Goal: Transaction & Acquisition: Download file/media

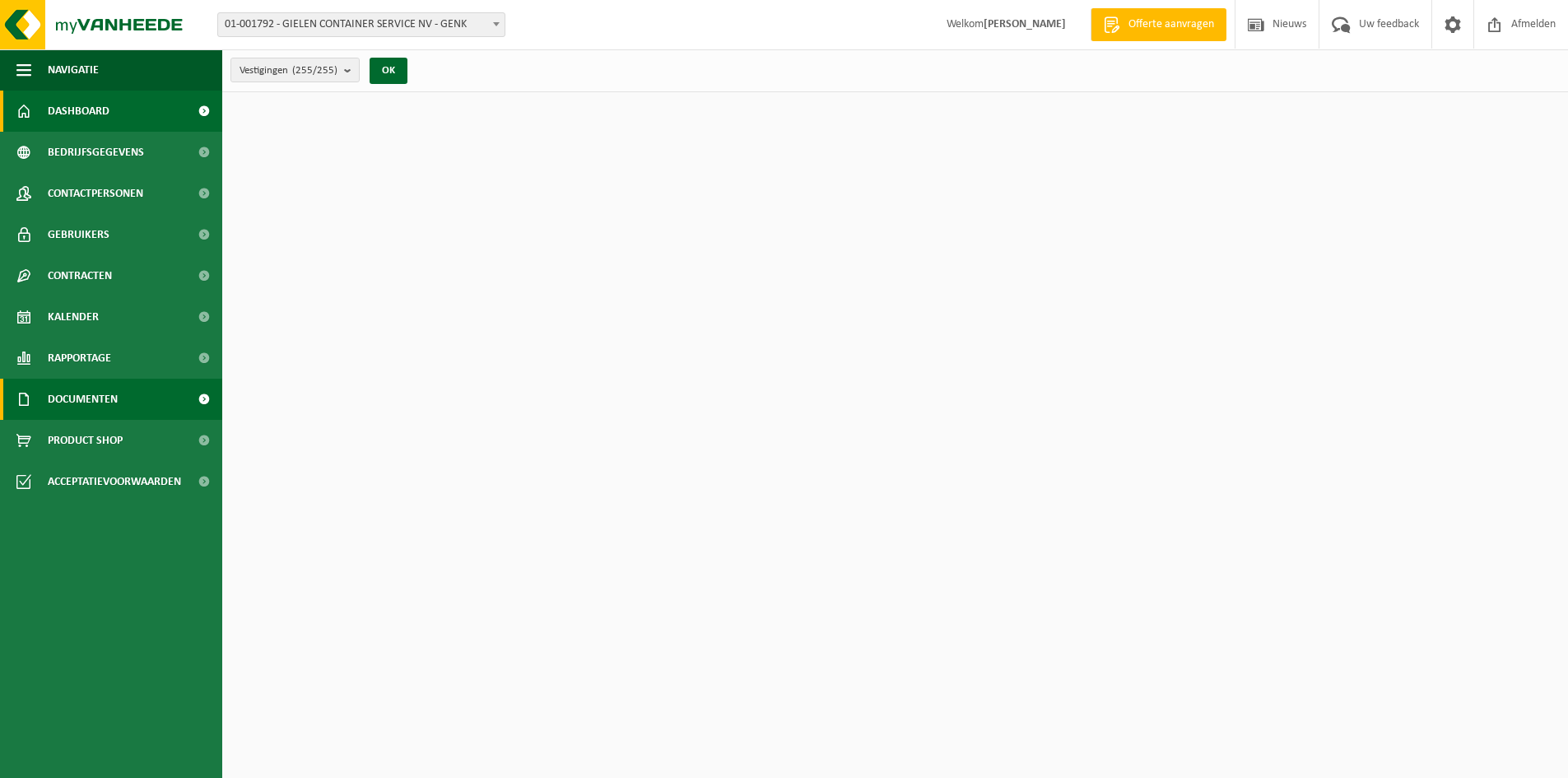
click at [96, 398] on span "Documenten" at bounding box center [82, 399] width 70 height 41
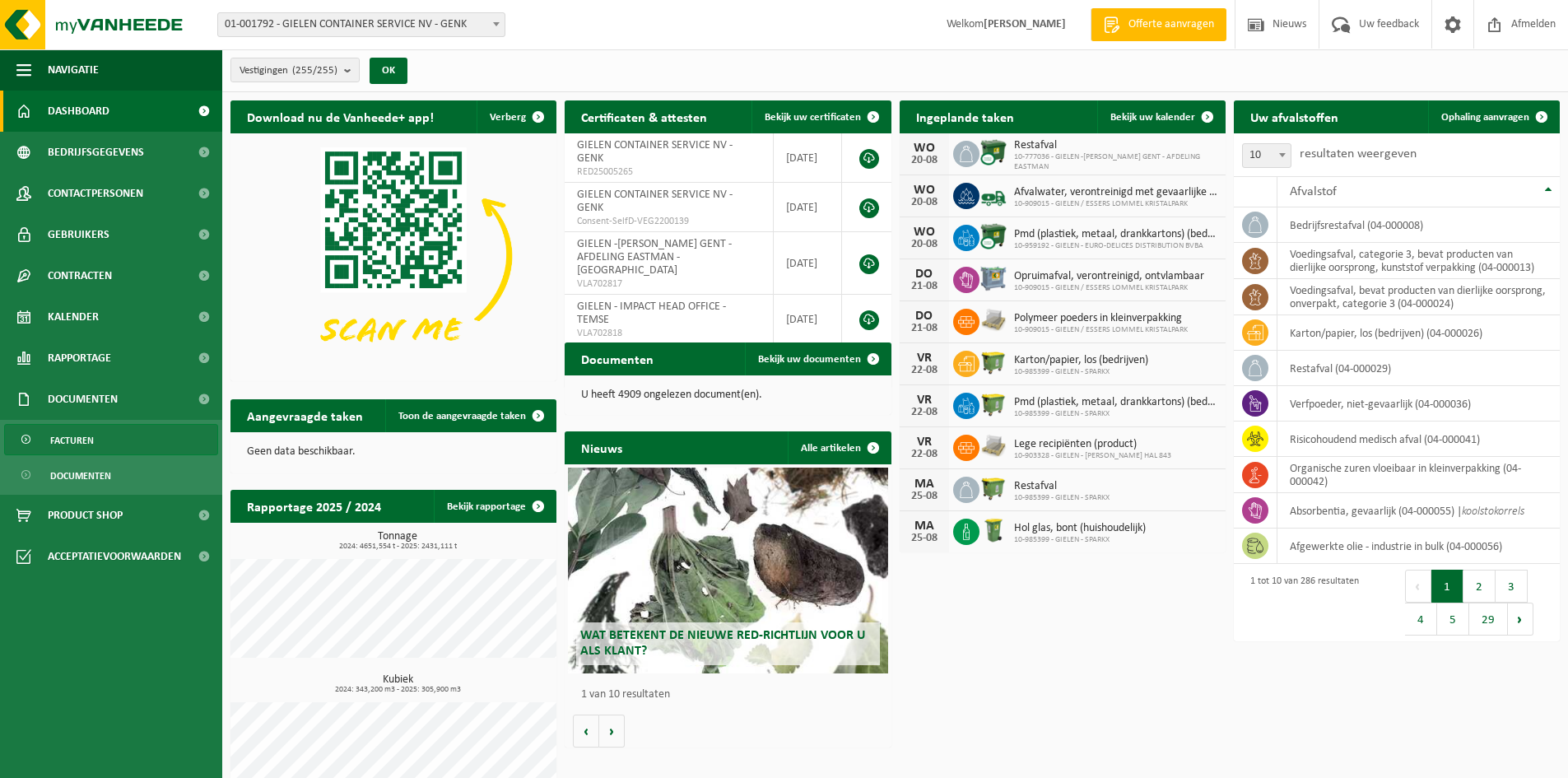
click at [78, 442] on span "Facturen" at bounding box center [72, 441] width 44 height 32
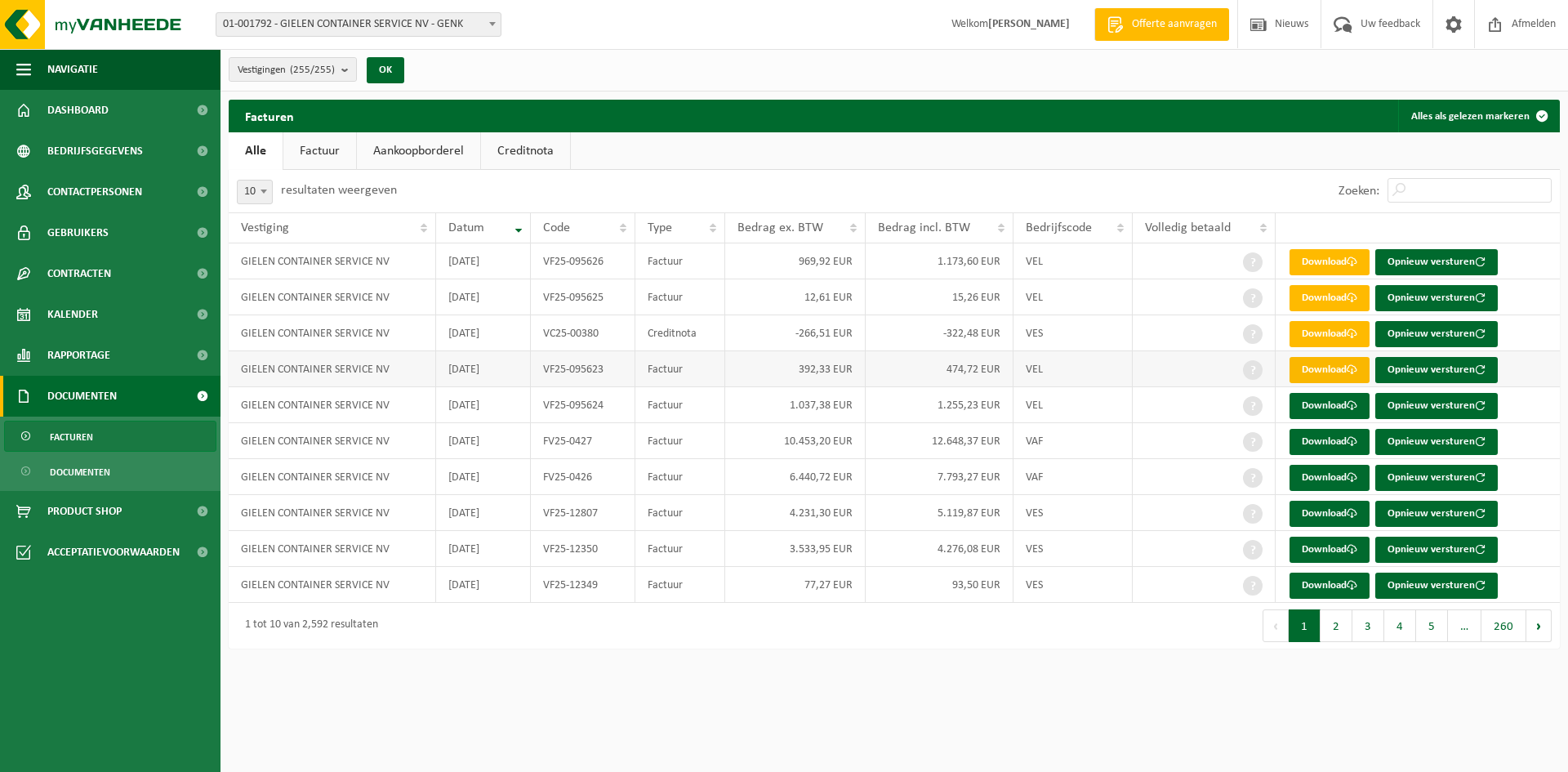
click at [1330, 374] on link "Download" at bounding box center [1329, 370] width 80 height 26
click at [1320, 334] on link "Download" at bounding box center [1329, 334] width 80 height 26
click at [1317, 300] on link "Download" at bounding box center [1329, 298] width 80 height 26
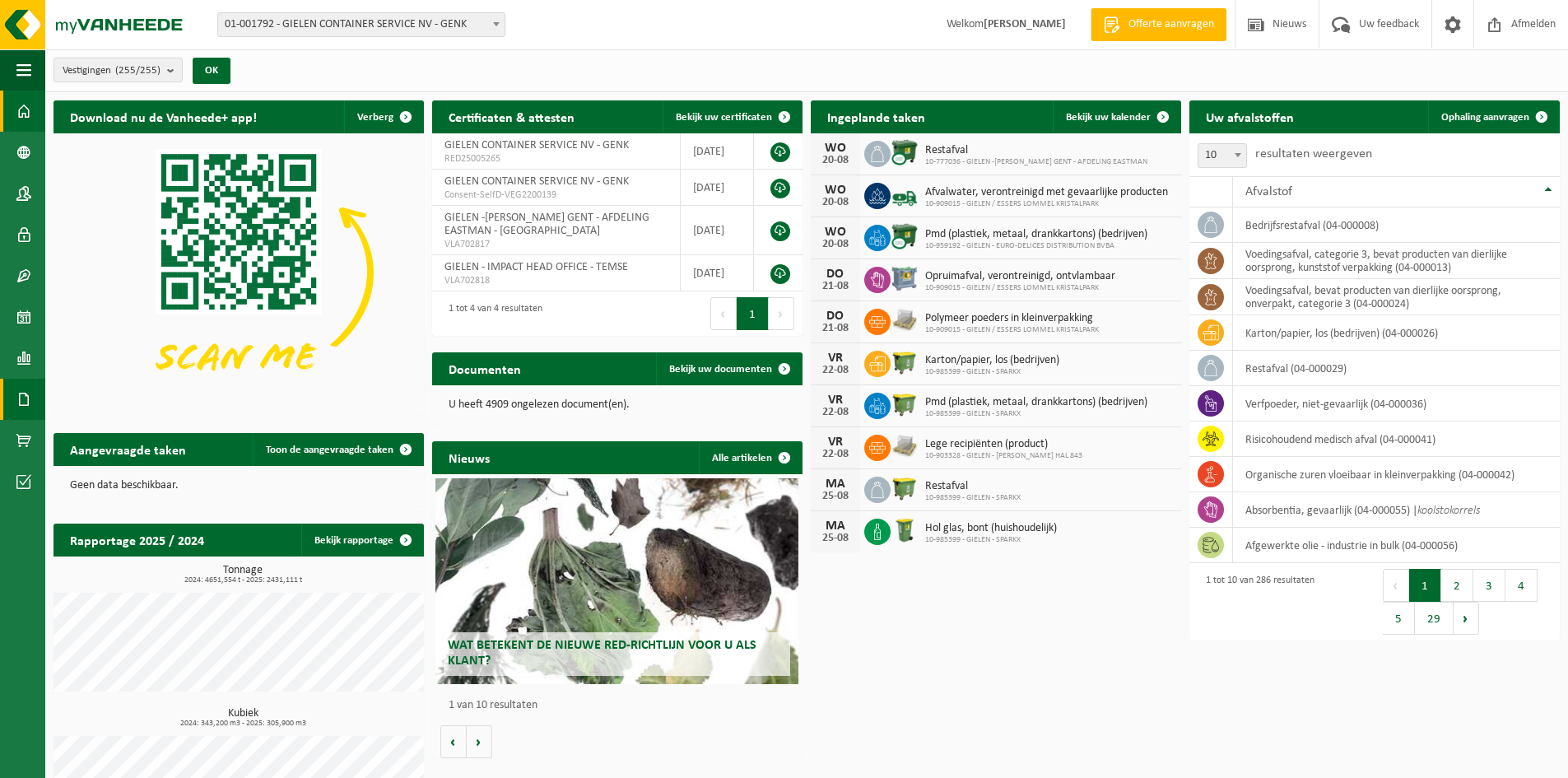
click at [20, 401] on span at bounding box center [24, 399] width 15 height 41
click at [123, 399] on span "Facturen" at bounding box center [116, 400] width 44 height 32
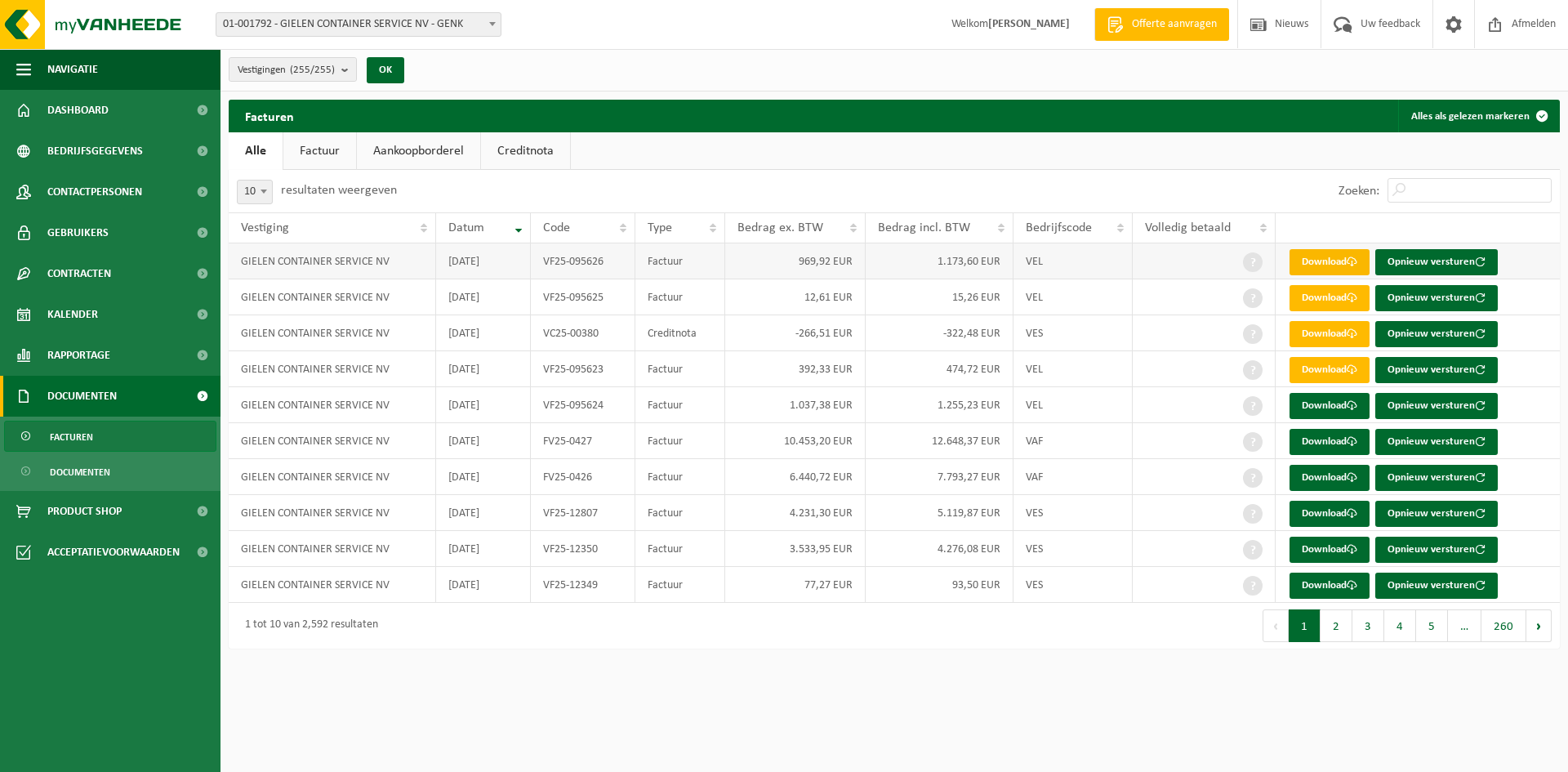
click at [1315, 259] on link "Download" at bounding box center [1329, 262] width 80 height 26
click at [1330, 548] on link "Download" at bounding box center [1329, 549] width 80 height 26
click at [1325, 584] on link "Download" at bounding box center [1329, 585] width 80 height 26
click at [1337, 627] on button "2" at bounding box center [1336, 625] width 31 height 32
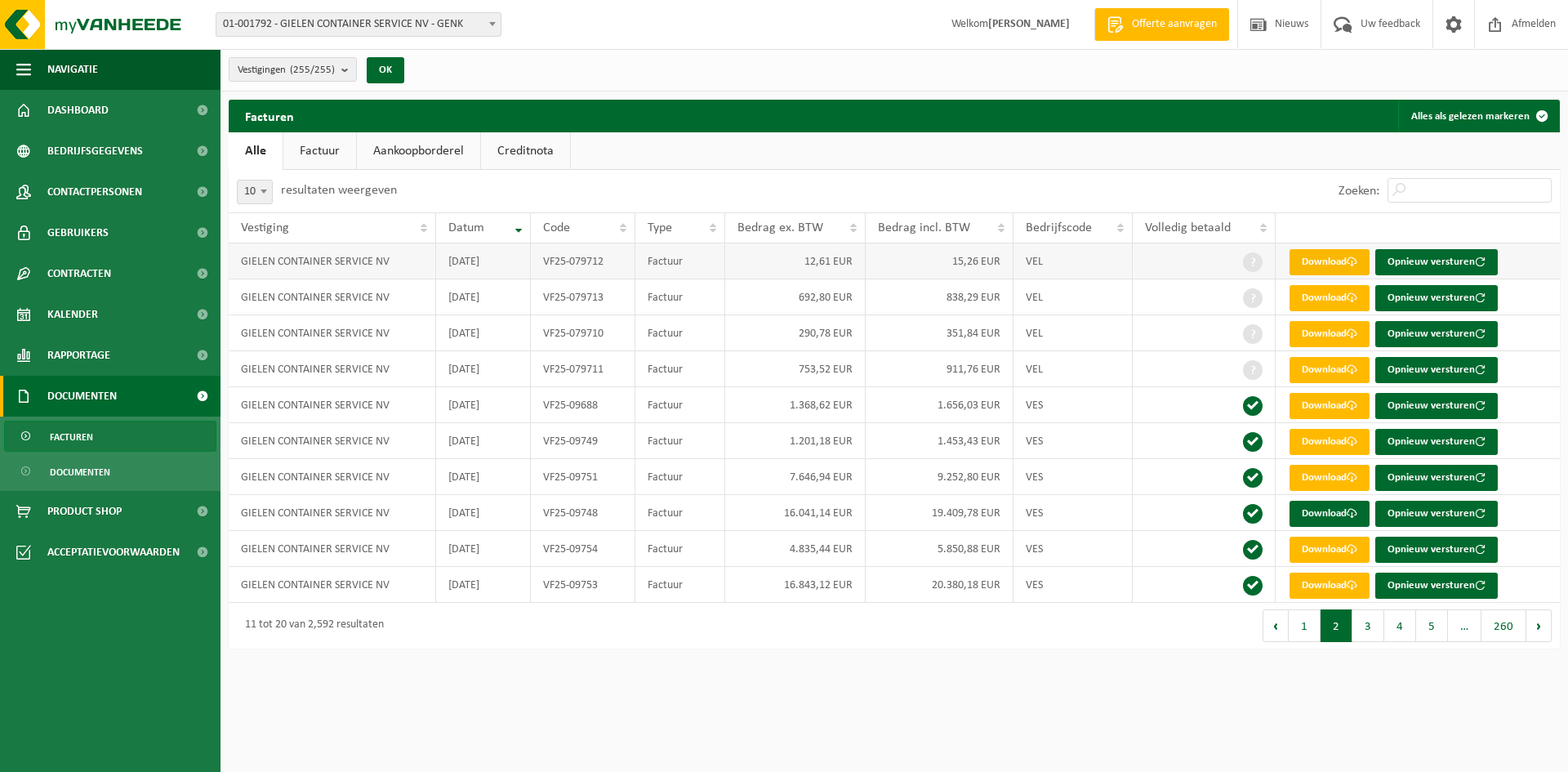
click at [1337, 257] on link "Download" at bounding box center [1329, 262] width 80 height 26
